Goal: Information Seeking & Learning: Find specific fact

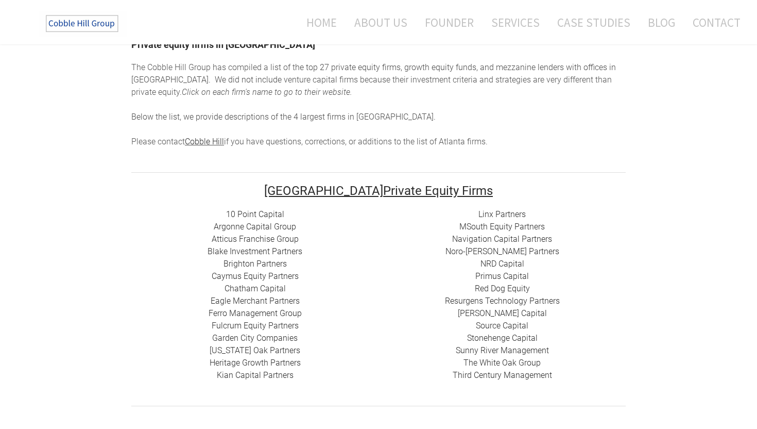
click at [172, 110] on div "The Cobble Hill Group has compiled a list of t he top 27 private equity firms, …" at bounding box center [378, 104] width 495 height 87
click at [290, 72] on span "The Cobble Hill Group has compiled a list of t" at bounding box center [213, 67] width 164 height 10
click at [413, 123] on div "The Cobble Hill Group has compiled a list of t he top 27 private equity firms, …" at bounding box center [378, 104] width 495 height 87
